Goal: Use online tool/utility: Utilize a website feature to perform a specific function

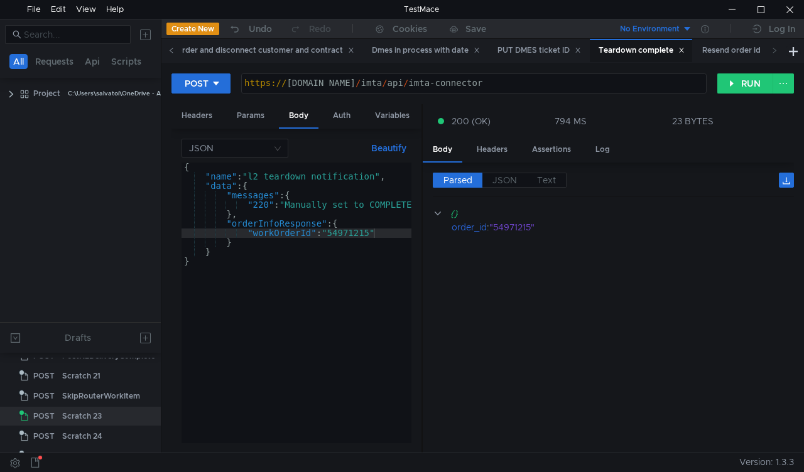
click at [170, 50] on icon at bounding box center [171, 50] width 3 height 5
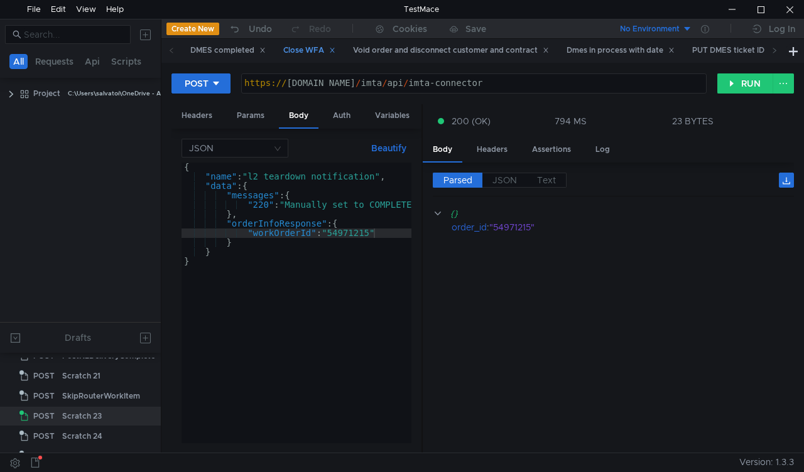
click at [283, 51] on div "Close WFA" at bounding box center [308, 50] width 68 height 23
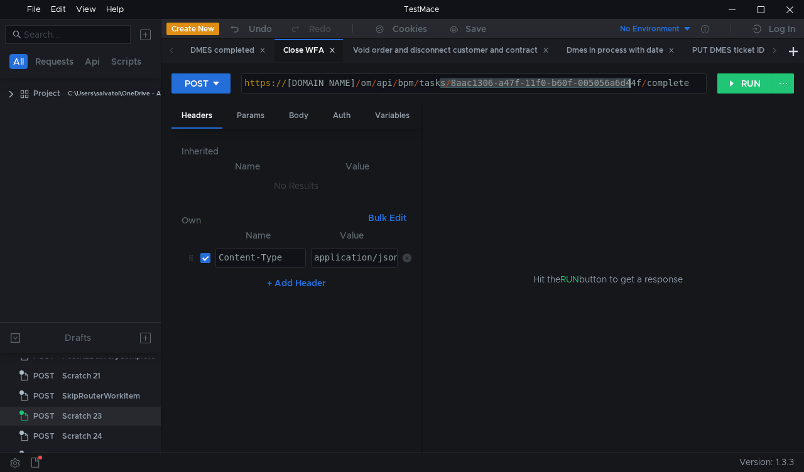
drag, startPoint x: 438, startPoint y: 80, endPoint x: 628, endPoint y: 87, distance: 190.4
click at [628, 87] on div "https:// mbx.dfni.nl / om / api / bpm / tasks / 8aac1306-a47f-11f0-b60f-005056a…" at bounding box center [474, 92] width 464 height 28
paste textarea "25fca3b1-a4f2"
click at [739, 82] on button "RUN" at bounding box center [745, 83] width 56 height 20
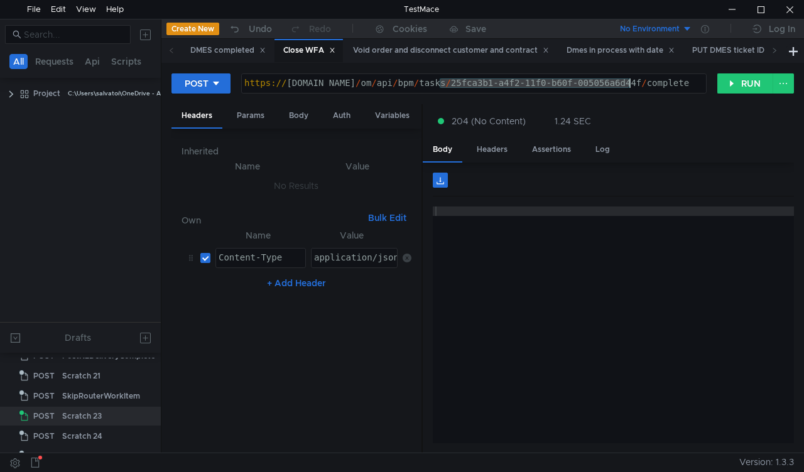
drag, startPoint x: 440, startPoint y: 82, endPoint x: 629, endPoint y: 78, distance: 189.0
click at [629, 78] on div "https:// mbx.dfni.nl / om / api / bpm / tasks / 25fca3b1-a4f2-11f0-b60f-005056a…" at bounding box center [474, 92] width 464 height 28
paste textarea "0d661f4c-a4f3-11f0-bcd2-005056a64e09"
type textarea "https://mbx.dfni.nl/om/api/bpm/tasks/0d661f4c-a4f3-11f0-bcd2-005056a64e09/compl…"
click at [731, 86] on button "RUN" at bounding box center [745, 83] width 56 height 20
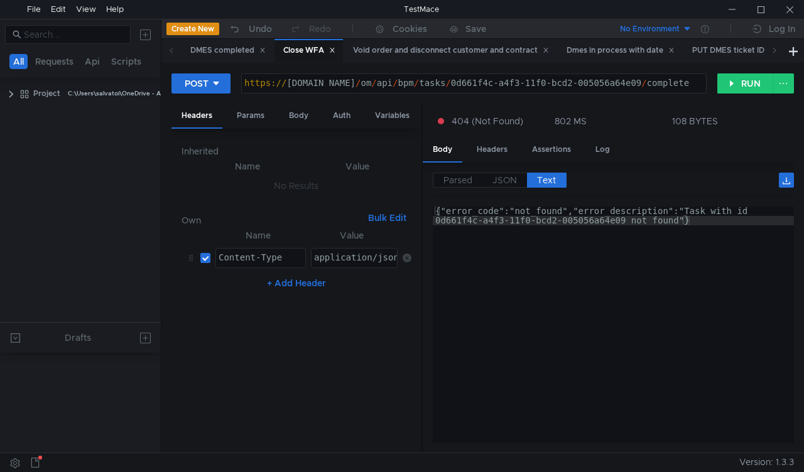
scroll to position [476, 0]
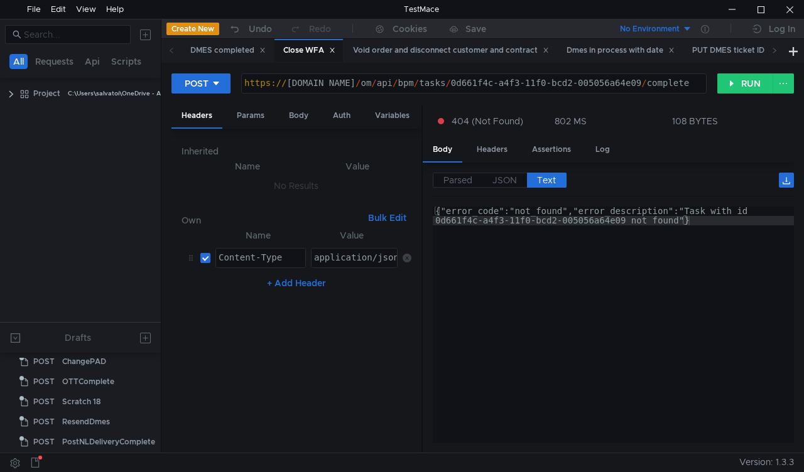
scroll to position [515, 0]
click at [83, 379] on div "Scratch 23" at bounding box center [82, 381] width 40 height 19
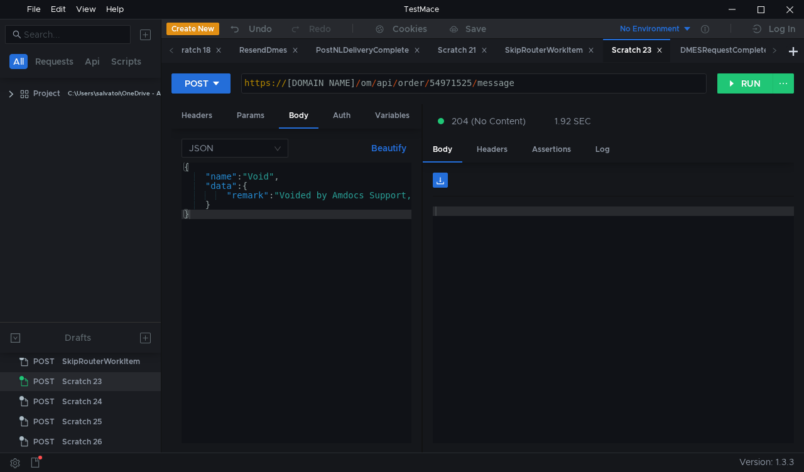
click at [425, 78] on div "https:// mbx.dfni.nl / om / api / order / 54971525 / message" at bounding box center [474, 83] width 464 height 19
paste textarea "46068"
type textarea "https://mbx.dfni.nl/om/api/order/54946068/message"
click at [743, 82] on button "RUN" at bounding box center [745, 83] width 56 height 20
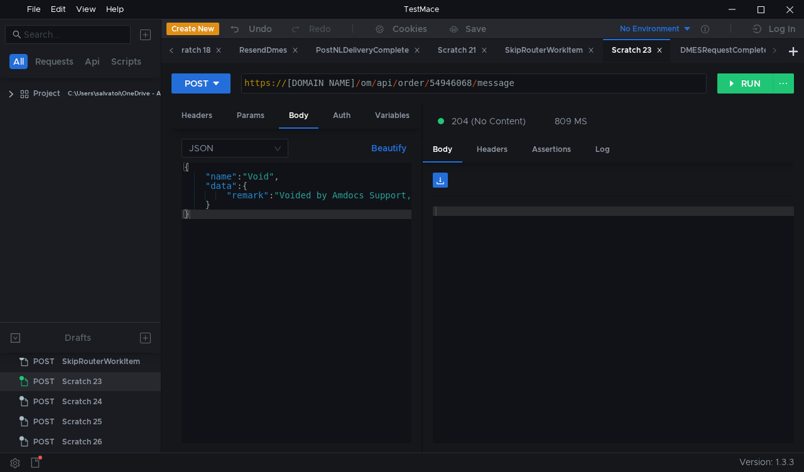
click at [168, 51] on icon at bounding box center [171, 50] width 6 height 6
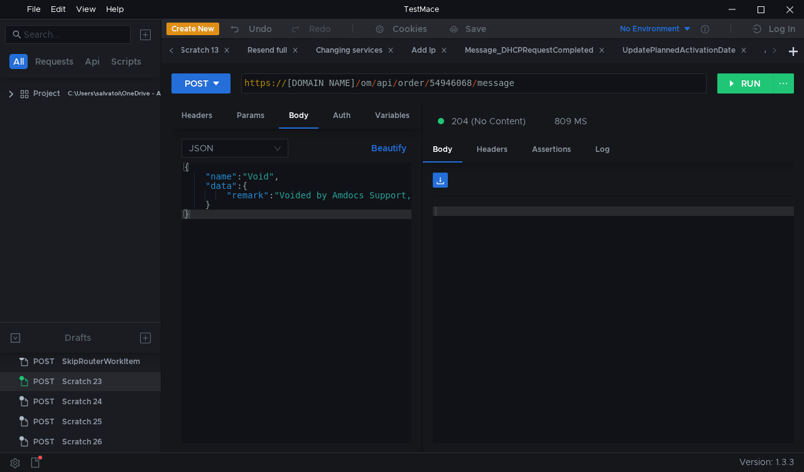
click at [168, 51] on icon at bounding box center [171, 50] width 6 height 6
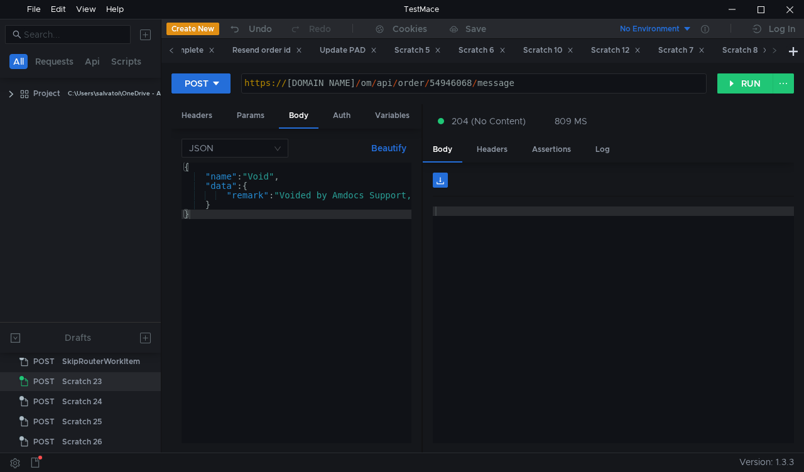
click at [168, 51] on icon at bounding box center [171, 50] width 6 height 6
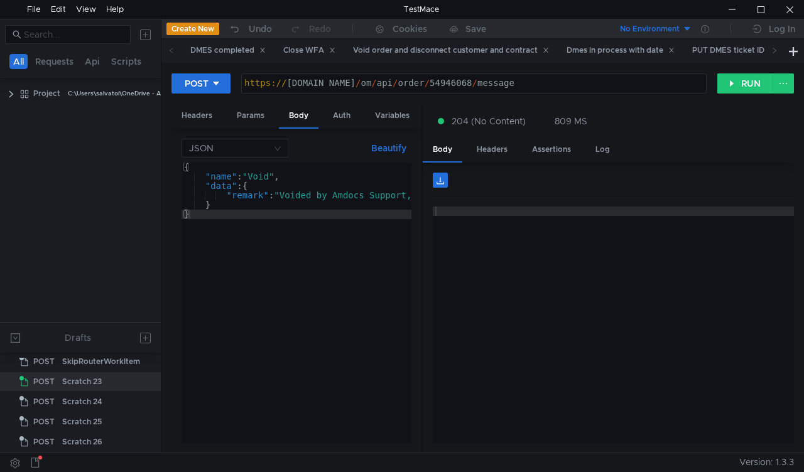
click at [168, 51] on icon at bounding box center [171, 50] width 6 height 6
click at [418, 43] on div "Void order and disconnect customer and contract" at bounding box center [450, 50] width 212 height 23
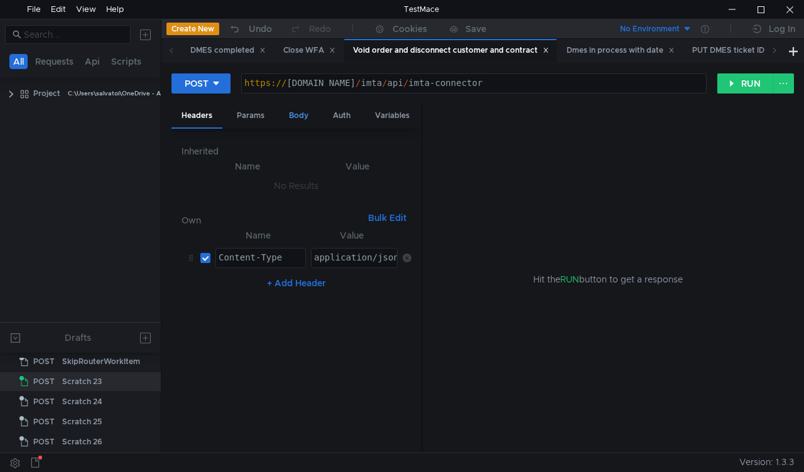
click at [295, 119] on div "Body" at bounding box center [299, 115] width 40 height 23
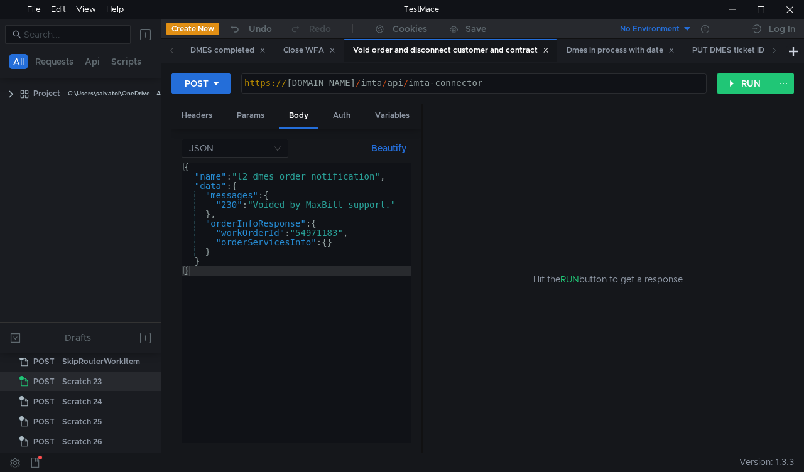
click at [319, 229] on div "{ "name" : "l2_dmes_order_notification" , "data" : { "messages" : { "230" : "Vo…" at bounding box center [296, 312] width 230 height 299
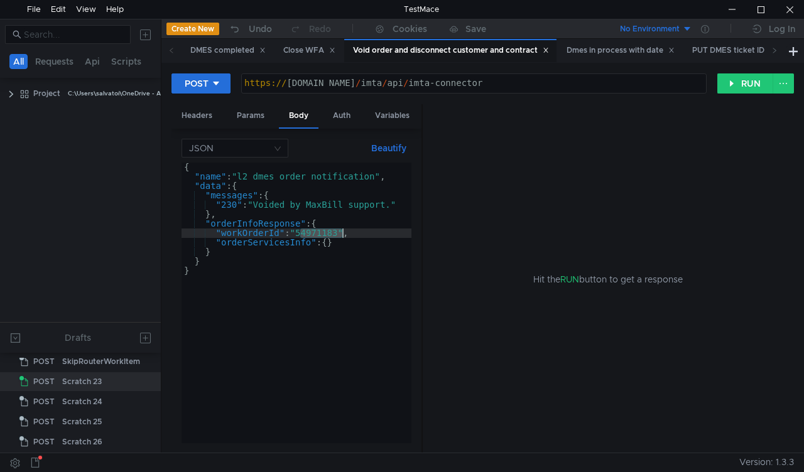
paste textarea "46068"
type textarea ""workOrderId": "54946068","
click at [723, 85] on button "RUN" at bounding box center [745, 83] width 56 height 20
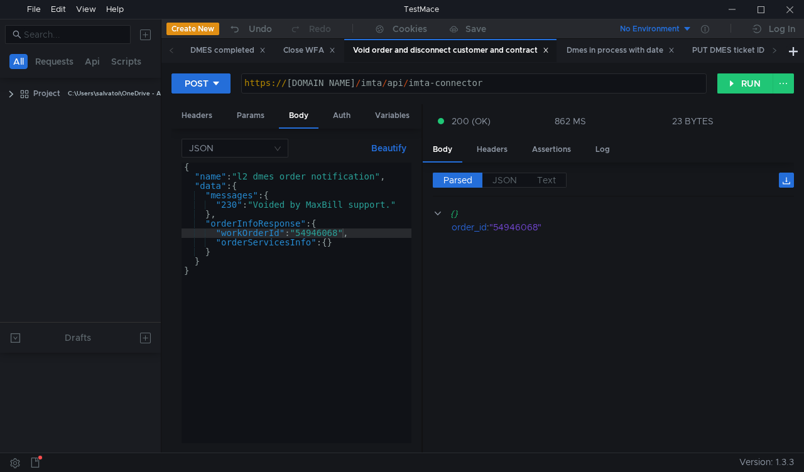
scroll to position [515, 0]
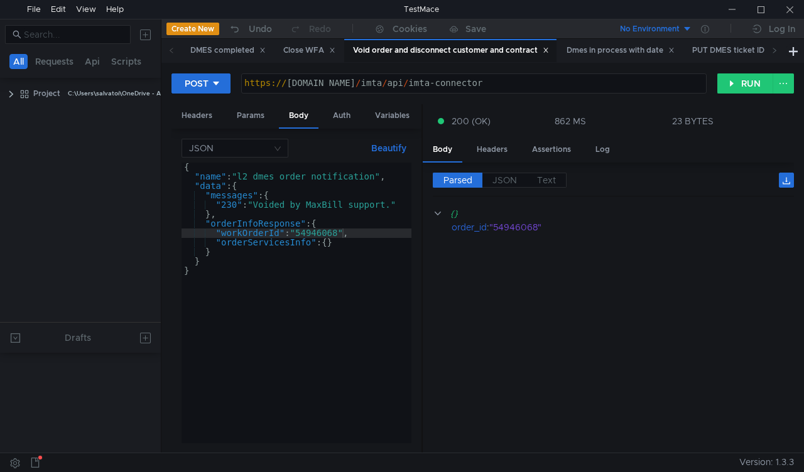
scroll to position [515, 0]
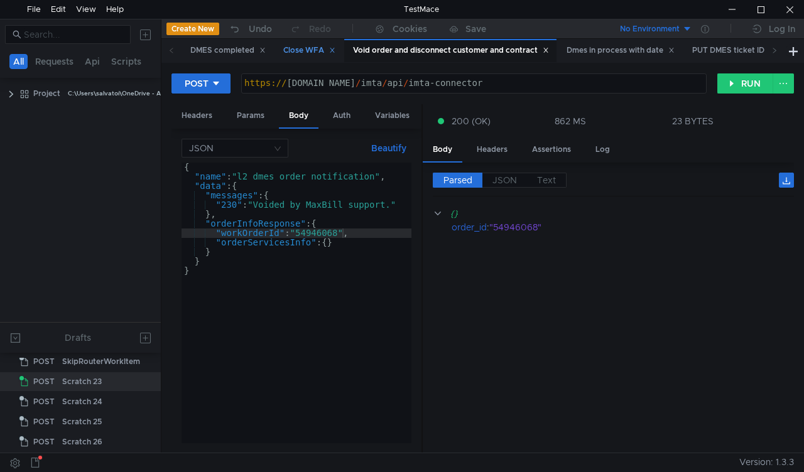
click at [306, 43] on div "Close WFA" at bounding box center [308, 50] width 68 height 23
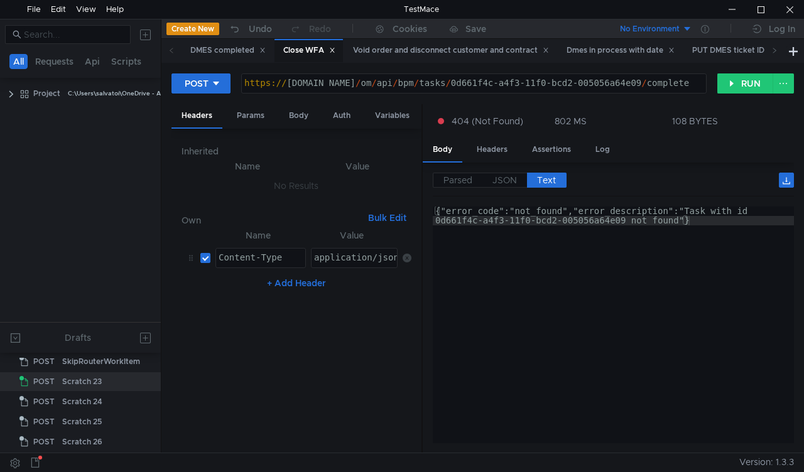
click at [306, 45] on div "Close WFA" at bounding box center [309, 50] width 52 height 13
drag, startPoint x: 629, startPoint y: 81, endPoint x: 440, endPoint y: 80, distance: 189.0
click at [440, 80] on div "https:// mbx.dfni.nl / om / api / bpm / tasks / 0d661f4c-a4f3-11f0-bcd2-005056a…" at bounding box center [474, 92] width 464 height 28
paste textarea "1658d08-a504-11f0-8a04-005056a66d6a"
type textarea "[URL][DOMAIN_NAME]"
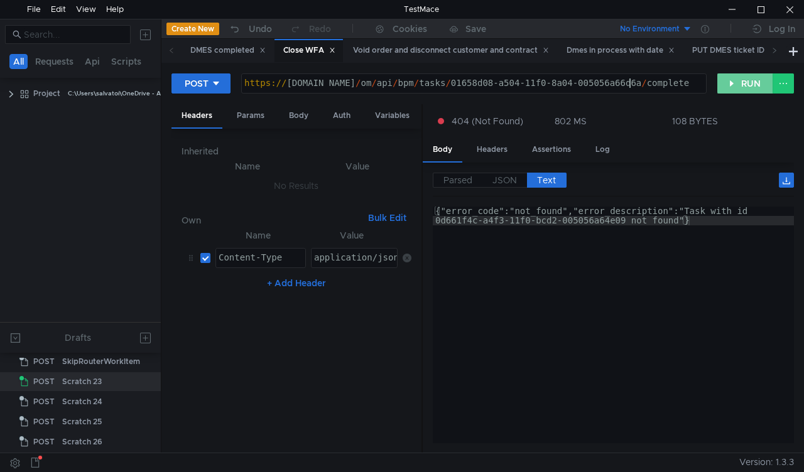
click at [745, 80] on button "RUN" at bounding box center [745, 83] width 56 height 20
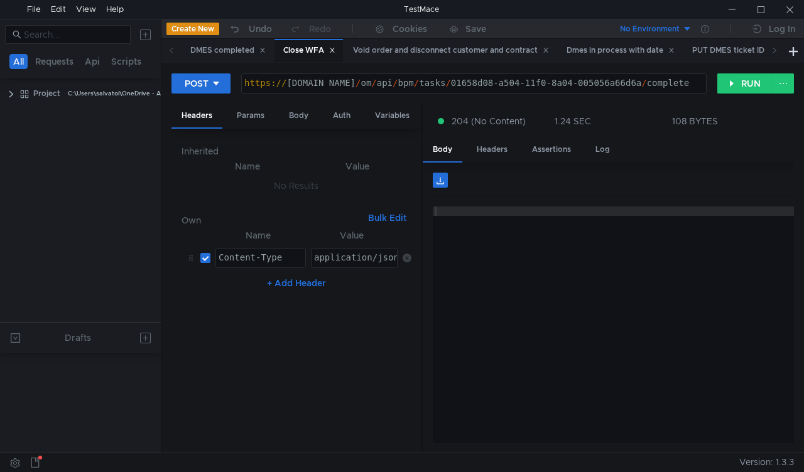
scroll to position [515, 0]
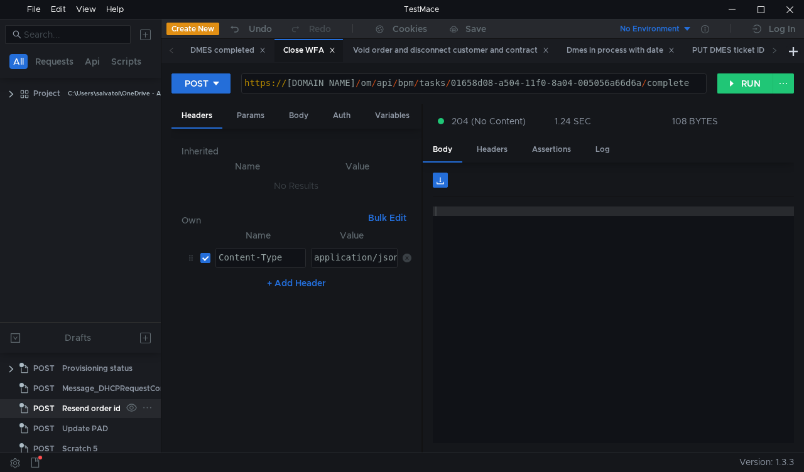
click at [93, 413] on div "Resend order id" at bounding box center [91, 408] width 58 height 19
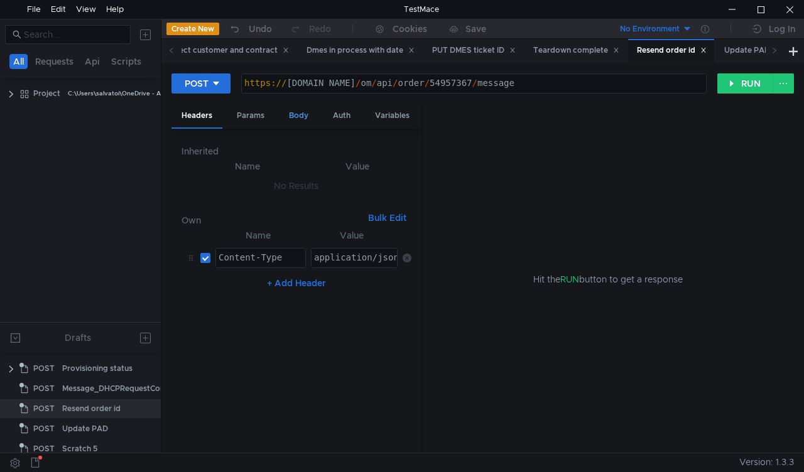
click at [292, 109] on div "Body" at bounding box center [299, 115] width 40 height 23
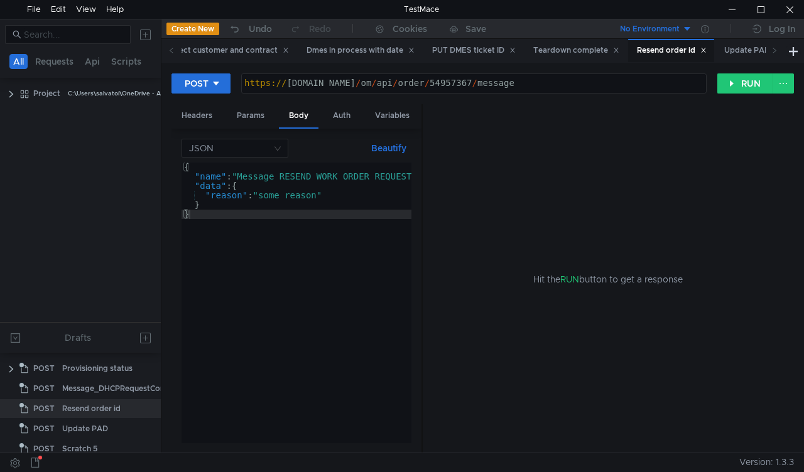
click at [427, 83] on div "https:// mbx.dfni.nl / om / api / order / 54957367 / message" at bounding box center [474, 92] width 464 height 28
paste textarea "4895"
type textarea "[URL][DOMAIN_NAME]"
click at [741, 82] on button "RUN" at bounding box center [745, 83] width 56 height 20
